Goal: Transaction & Acquisition: Obtain resource

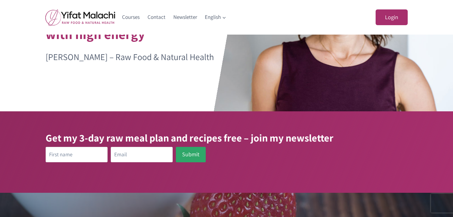
scroll to position [86, 0]
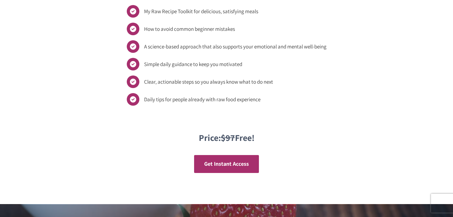
scroll to position [595, 0]
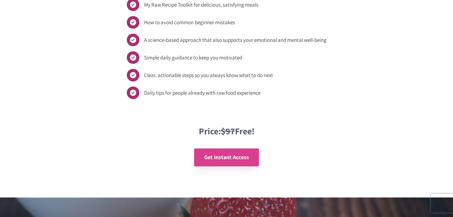
click at [225, 158] on span "Get Instant Access" at bounding box center [226, 156] width 45 height 7
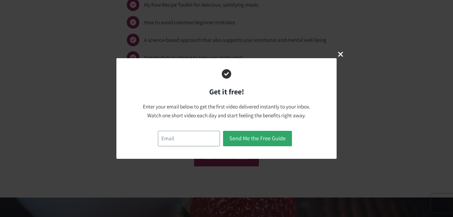
click at [171, 138] on input "email" at bounding box center [189, 138] width 62 height 15
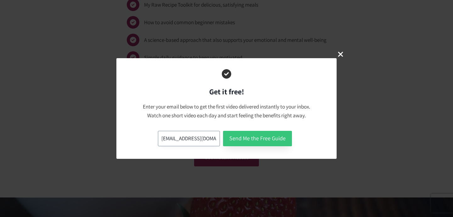
type input "[EMAIL_ADDRESS][DOMAIN_NAME]"
click at [264, 138] on button "Send Me the Free Guide" at bounding box center [257, 138] width 69 height 15
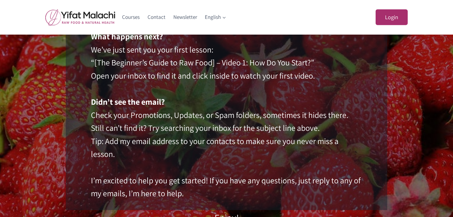
scroll to position [116, 0]
